Goal: Task Accomplishment & Management: Manage account settings

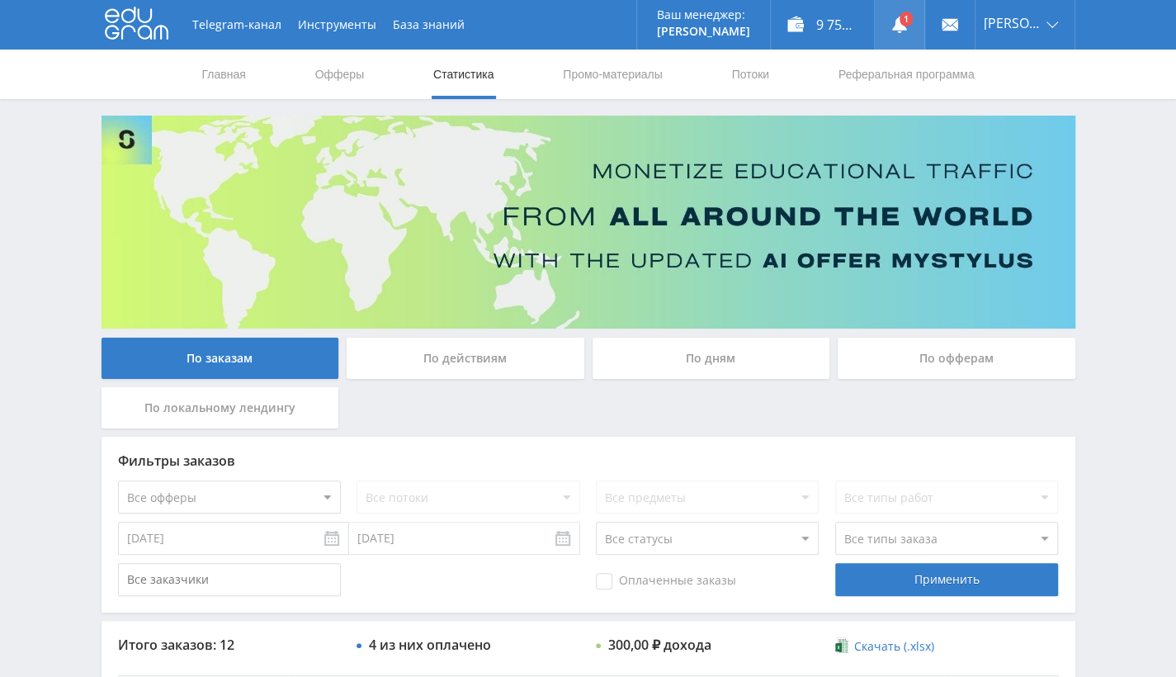
click at [925, 34] on link at bounding box center [900, 25] width 50 height 50
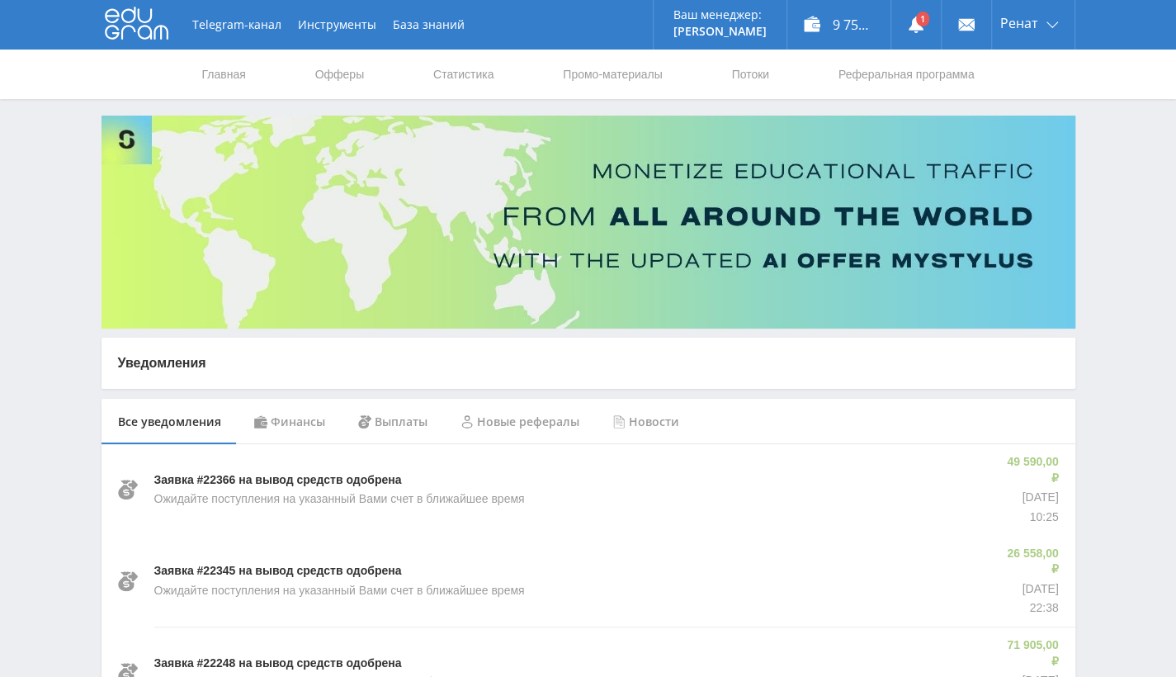
click at [307, 411] on div "Финансы" at bounding box center [290, 422] width 104 height 46
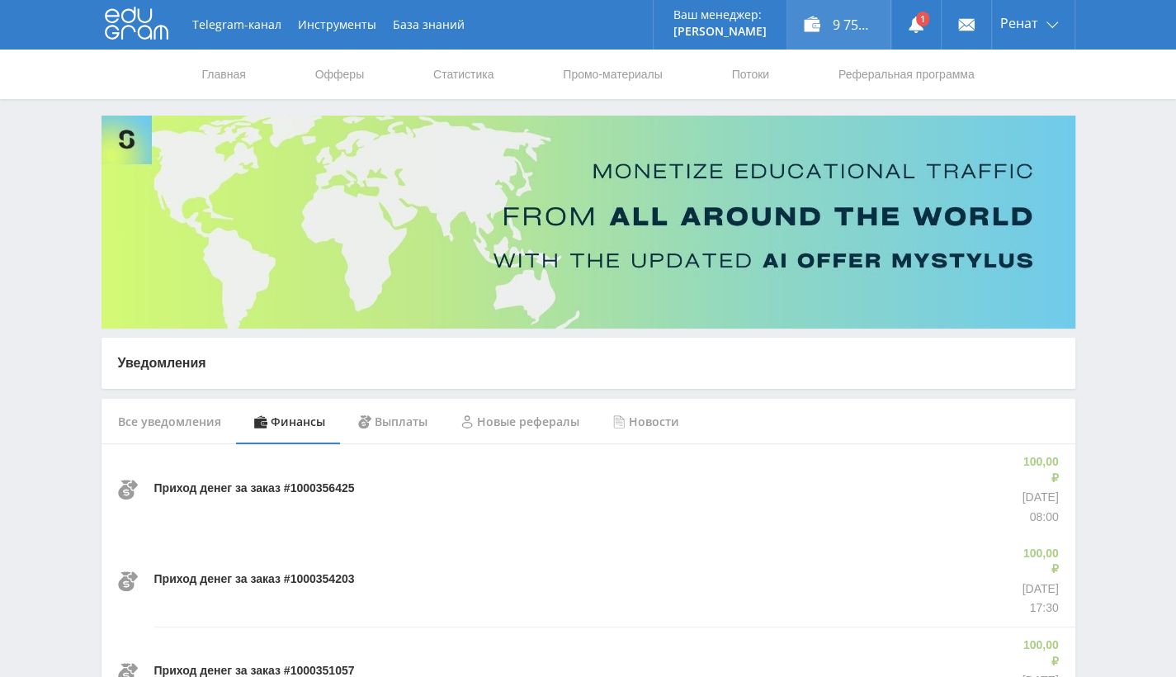
click at [849, 10] on div "9 751,50 ₽" at bounding box center [839, 25] width 103 height 50
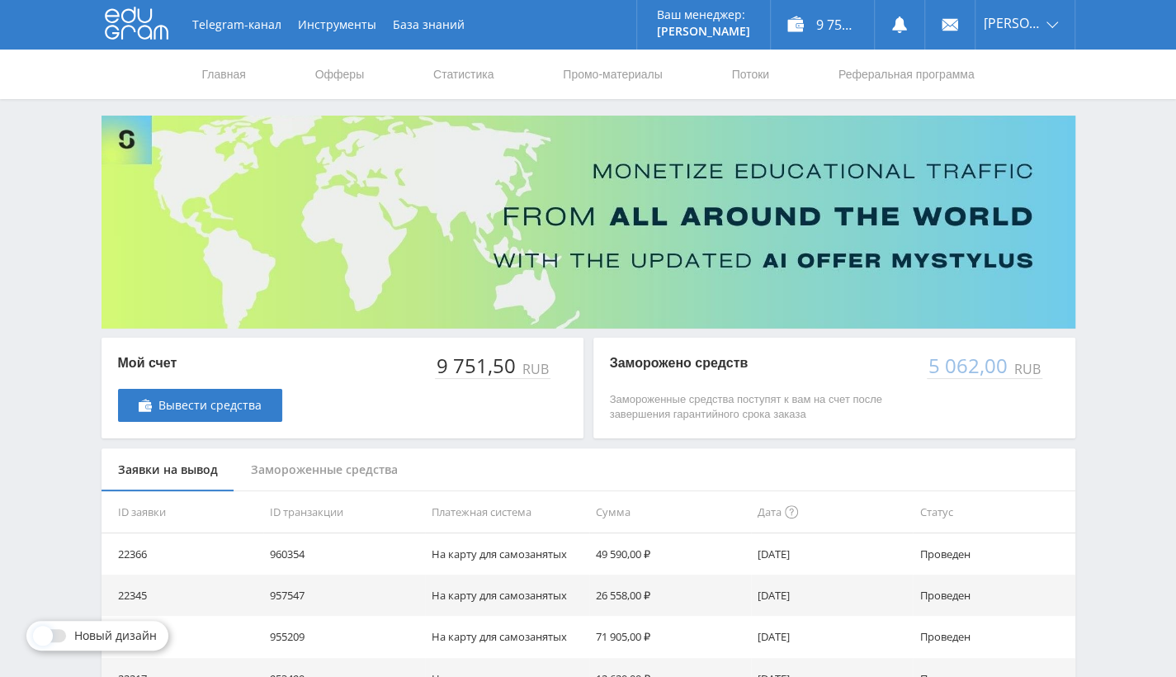
click at [1133, 289] on div "Telegram-канал Инструменты База знаний Ваш менеджер: [PERSON_NAME] Online @edug…" at bounding box center [588, 535] width 1176 height 1070
